Goal: Task Accomplishment & Management: Complete application form

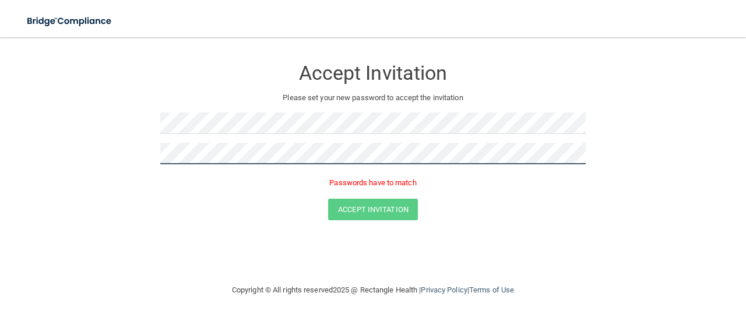
click at [328, 199] on button "Accept Invitation" at bounding box center [373, 210] width 90 height 22
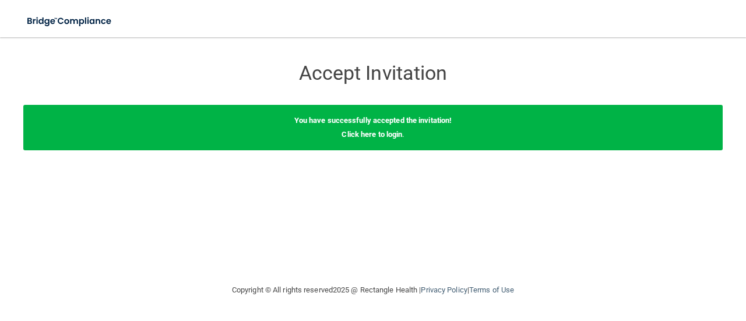
drag, startPoint x: 376, startPoint y: 133, endPoint x: 372, endPoint y: 142, distance: 9.6
click at [373, 141] on div "You have successfully accepted the invitation! Click here to login ." at bounding box center [372, 127] width 699 height 45
click at [369, 133] on link "Click here to login" at bounding box center [371, 134] width 61 height 9
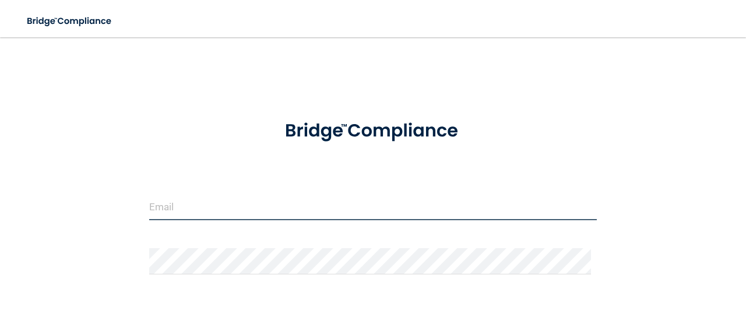
click at [209, 203] on input "email" at bounding box center [372, 207] width 447 height 26
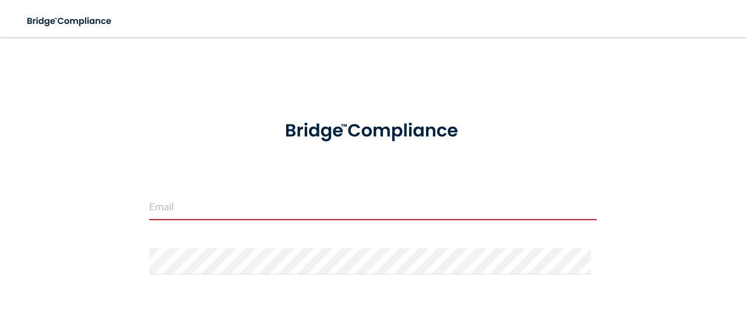
click at [217, 188] on form "Invalid email/password. You don't have permission to access that page. Sign In …" at bounding box center [372, 258] width 447 height 302
click at [207, 210] on input "email" at bounding box center [372, 207] width 447 height 26
drag, startPoint x: 207, startPoint y: 210, endPoint x: 196, endPoint y: 234, distance: 25.8
drag, startPoint x: 196, startPoint y: 234, endPoint x: 160, endPoint y: 204, distance: 46.4
paste input "[EMAIL_ADDRESS][DOMAIN_NAME]"
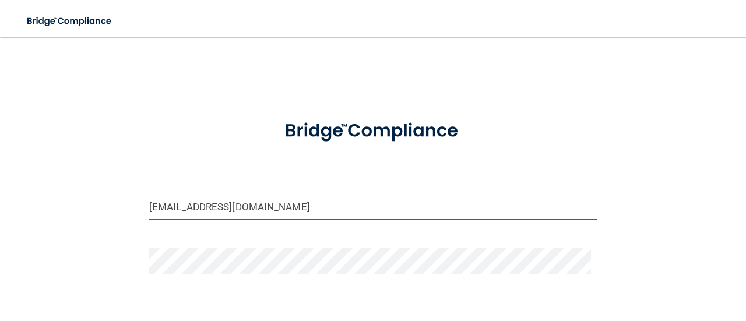
type input "[EMAIL_ADDRESS][DOMAIN_NAME]"
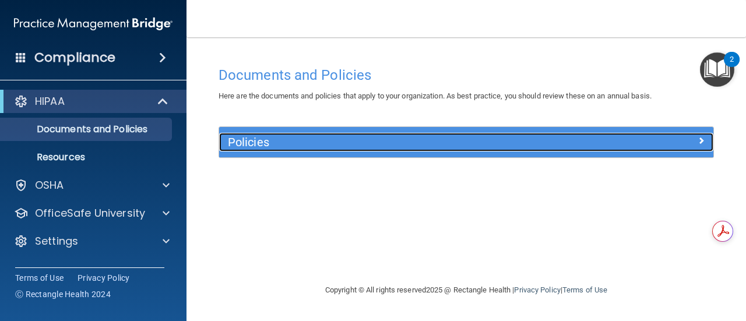
click at [282, 139] on h5 "Policies" at bounding box center [404, 142] width 353 height 13
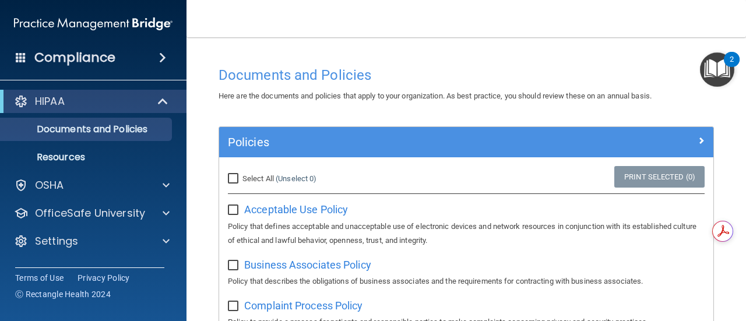
click at [235, 174] on input "Select All (Unselect 0) Unselect All" at bounding box center [234, 178] width 13 height 9
checkbox input "true"
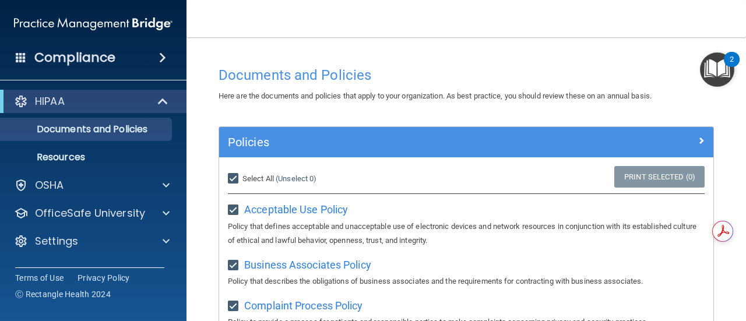
checkbox input "true"
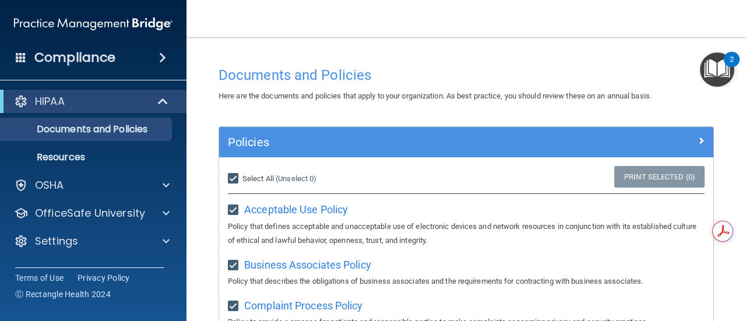
checkbox input "true"
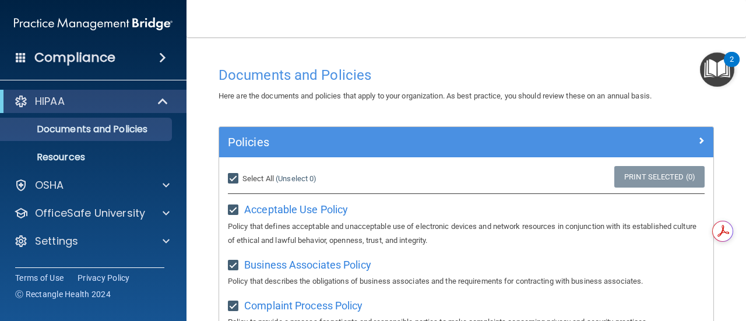
checkbox input "true"
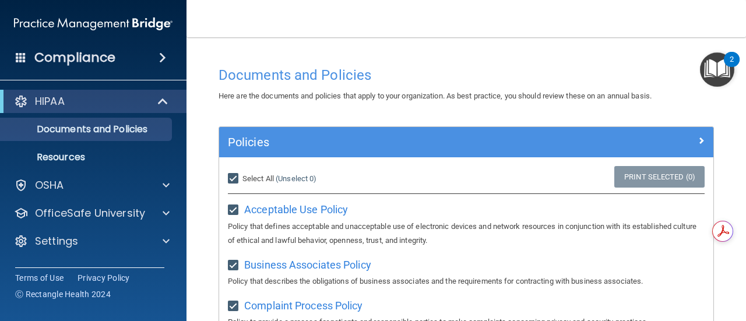
checkbox input "true"
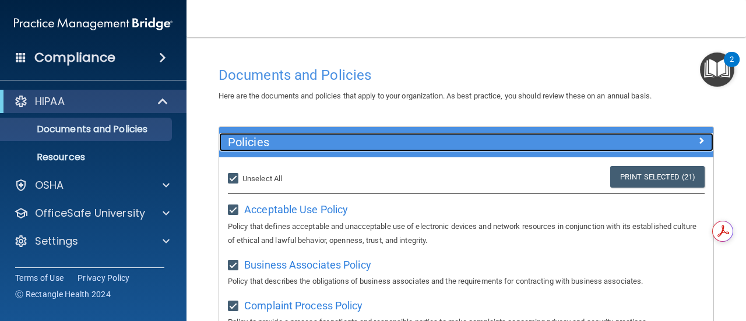
click at [697, 143] on span at bounding box center [700, 140] width 7 height 14
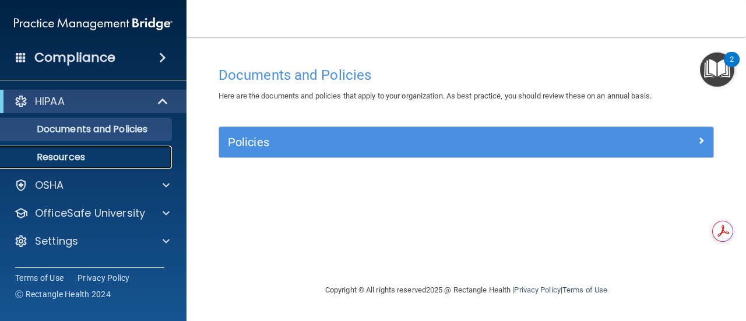
click at [100, 161] on p "Resources" at bounding box center [87, 157] width 159 height 12
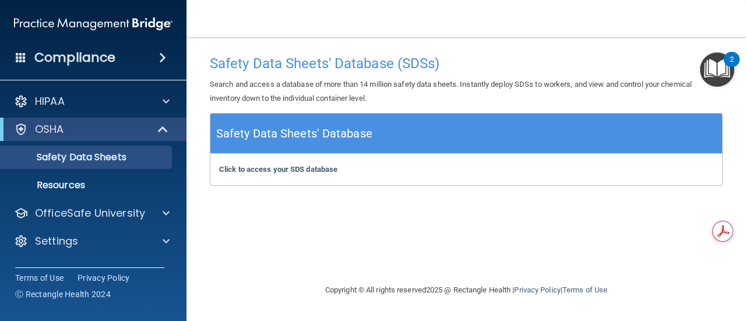
click at [291, 135] on h5 "Safety Data Sheets' Database" at bounding box center [294, 133] width 156 height 20
click at [274, 165] on b "Click to access your SDS database" at bounding box center [278, 169] width 118 height 9
click at [133, 62] on div "Compliance" at bounding box center [93, 58] width 186 height 26
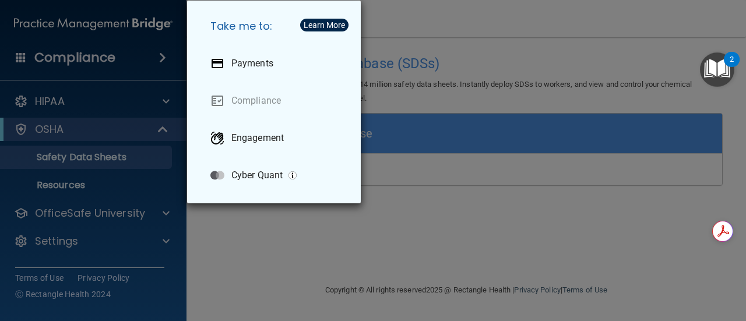
click at [322, 19] on button "Learn More" at bounding box center [324, 25] width 48 height 13
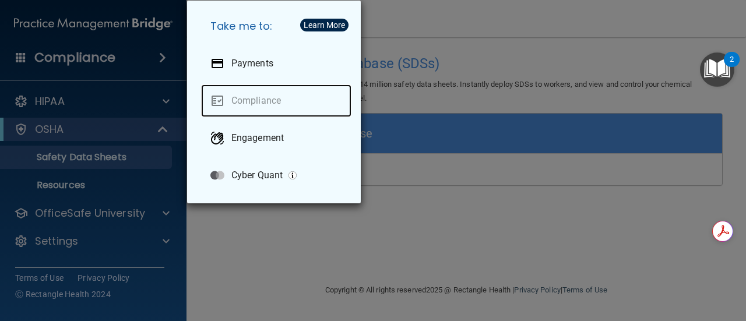
click at [274, 103] on link "Compliance" at bounding box center [276, 100] width 150 height 33
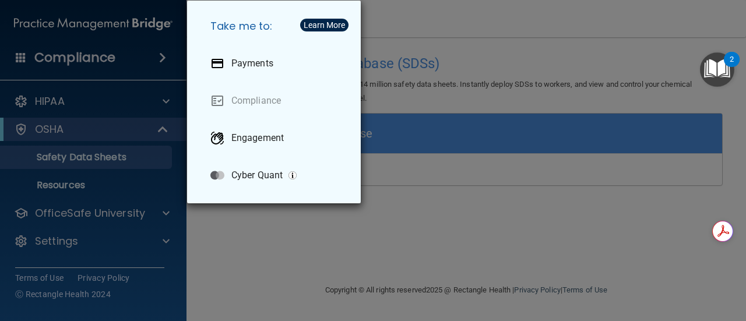
click at [315, 24] on div "Learn More" at bounding box center [323, 25] width 41 height 8
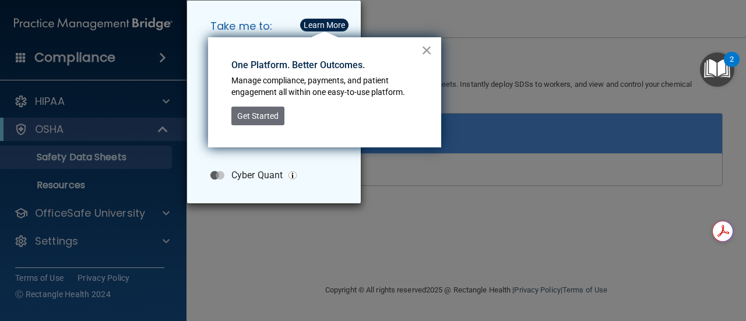
click at [427, 51] on button "×" at bounding box center [426, 50] width 11 height 19
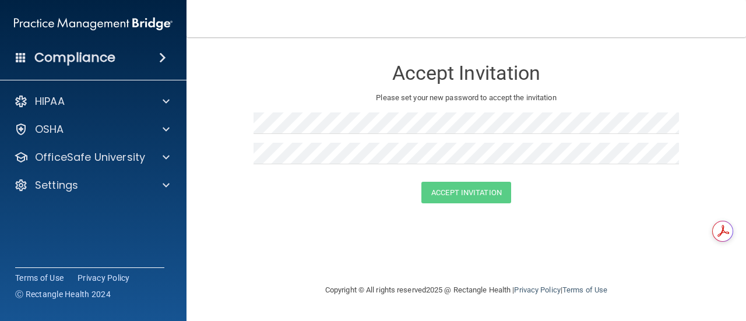
click at [107, 51] on h4 "Compliance" at bounding box center [74, 58] width 81 height 16
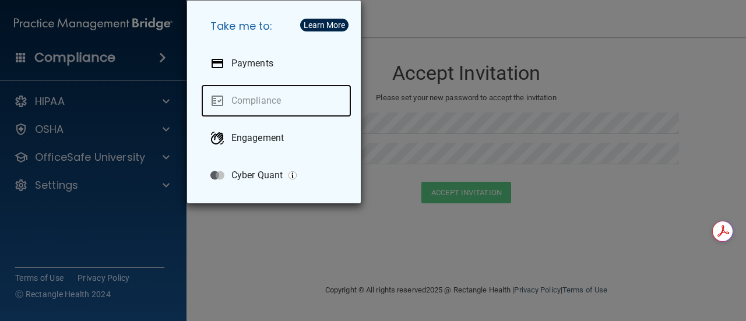
click at [242, 107] on link "Compliance" at bounding box center [276, 100] width 150 height 33
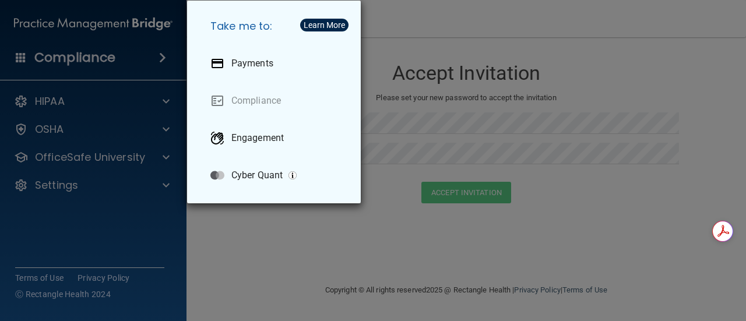
click at [495, 227] on div "Take me to: Payments Compliance Engagement Cyber Quant" at bounding box center [373, 160] width 746 height 321
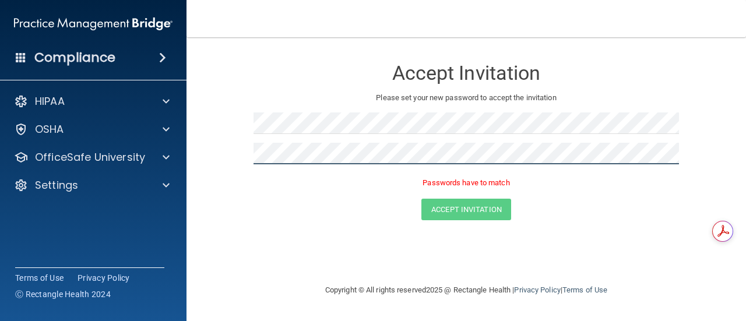
click at [421, 199] on button "Accept Invitation" at bounding box center [466, 210] width 90 height 22
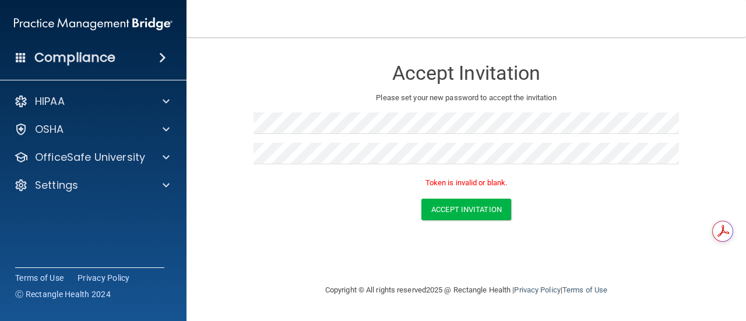
click at [21, 58] on span at bounding box center [21, 57] width 10 height 10
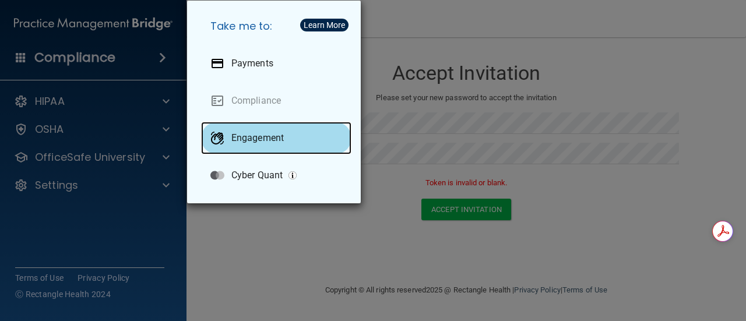
click at [257, 139] on p "Engagement" at bounding box center [257, 138] width 52 height 12
